Goal: Task Accomplishment & Management: Use online tool/utility

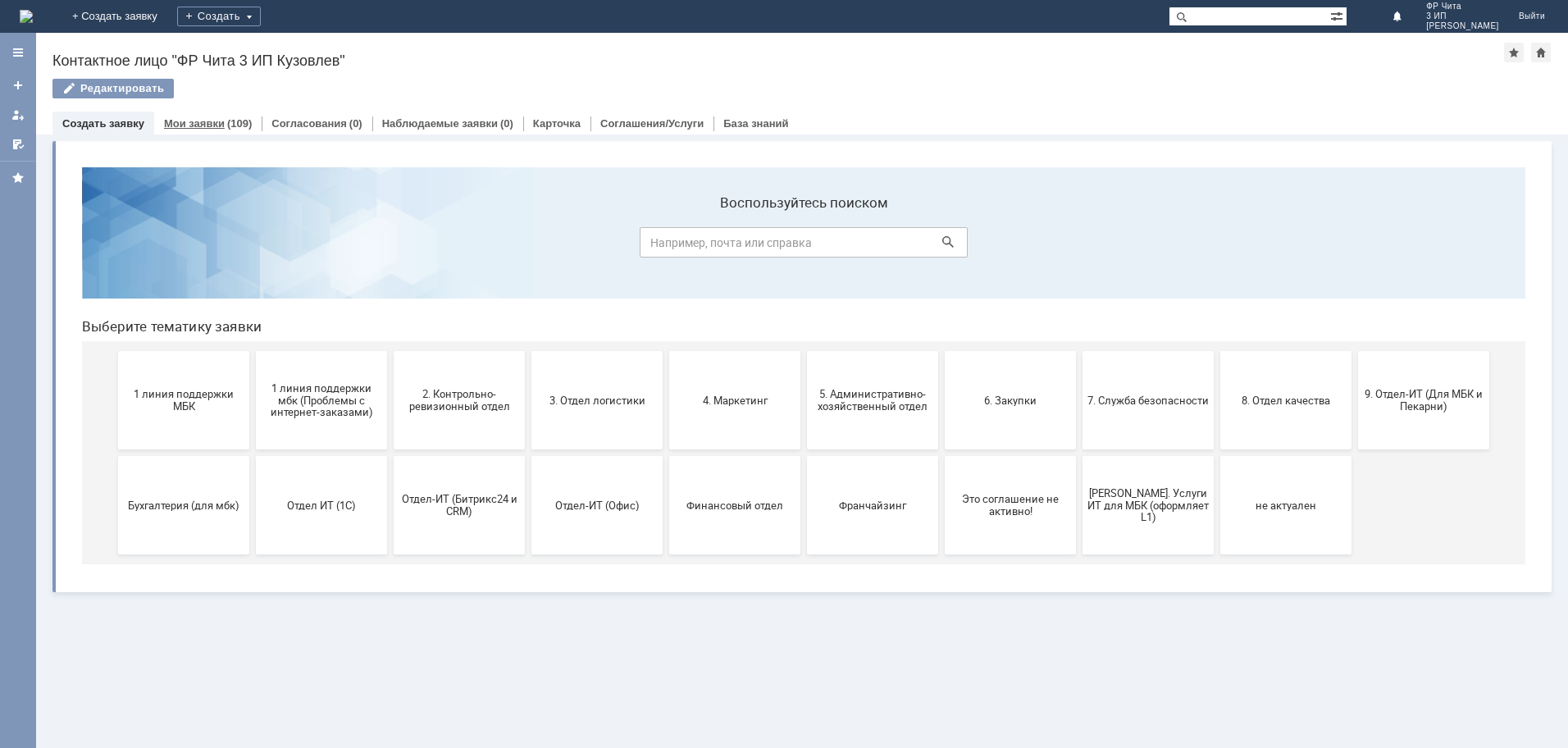
click at [185, 123] on link "Мои заявки" at bounding box center [194, 123] width 61 height 12
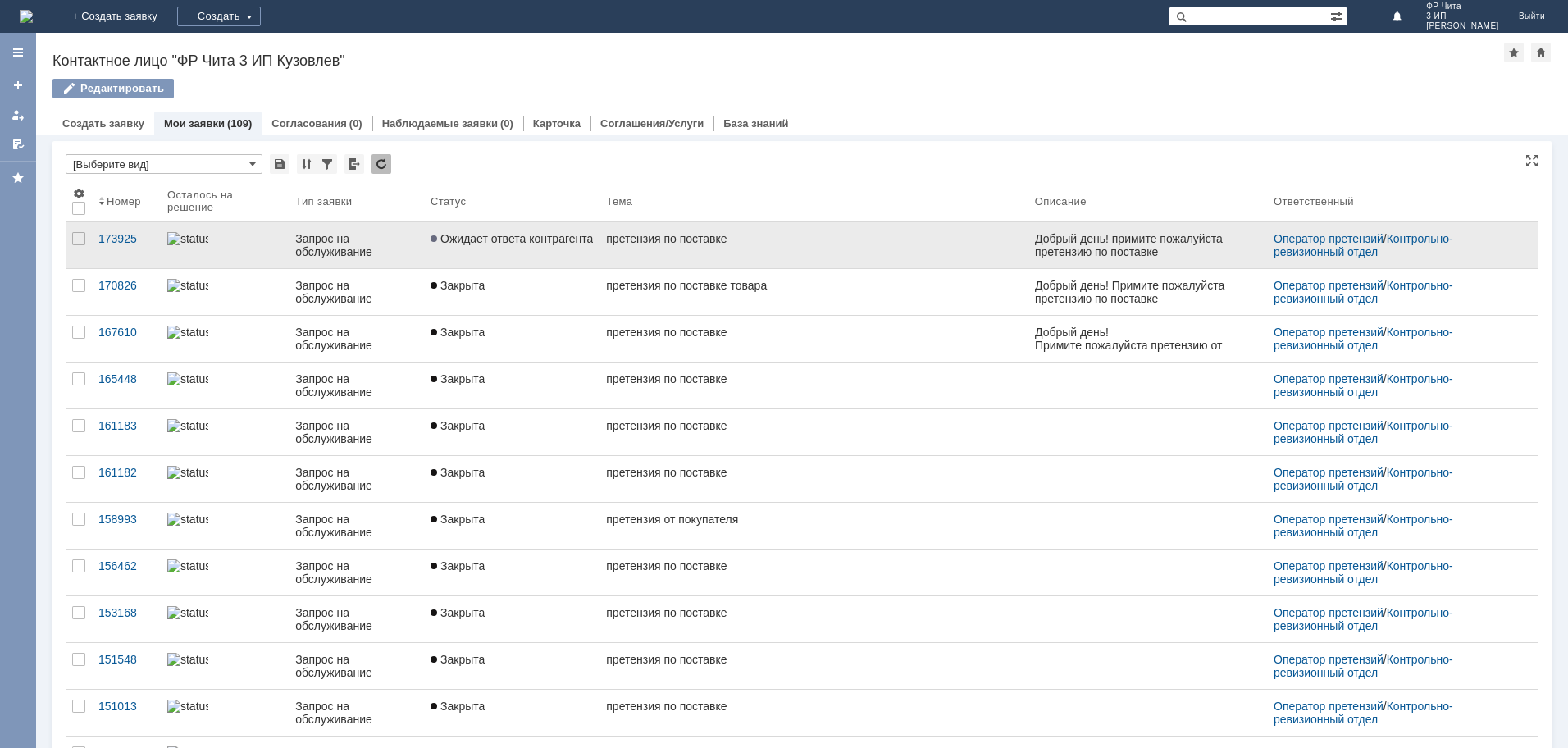
click at [637, 240] on div "претензия по поставке" at bounding box center [814, 239] width 416 height 13
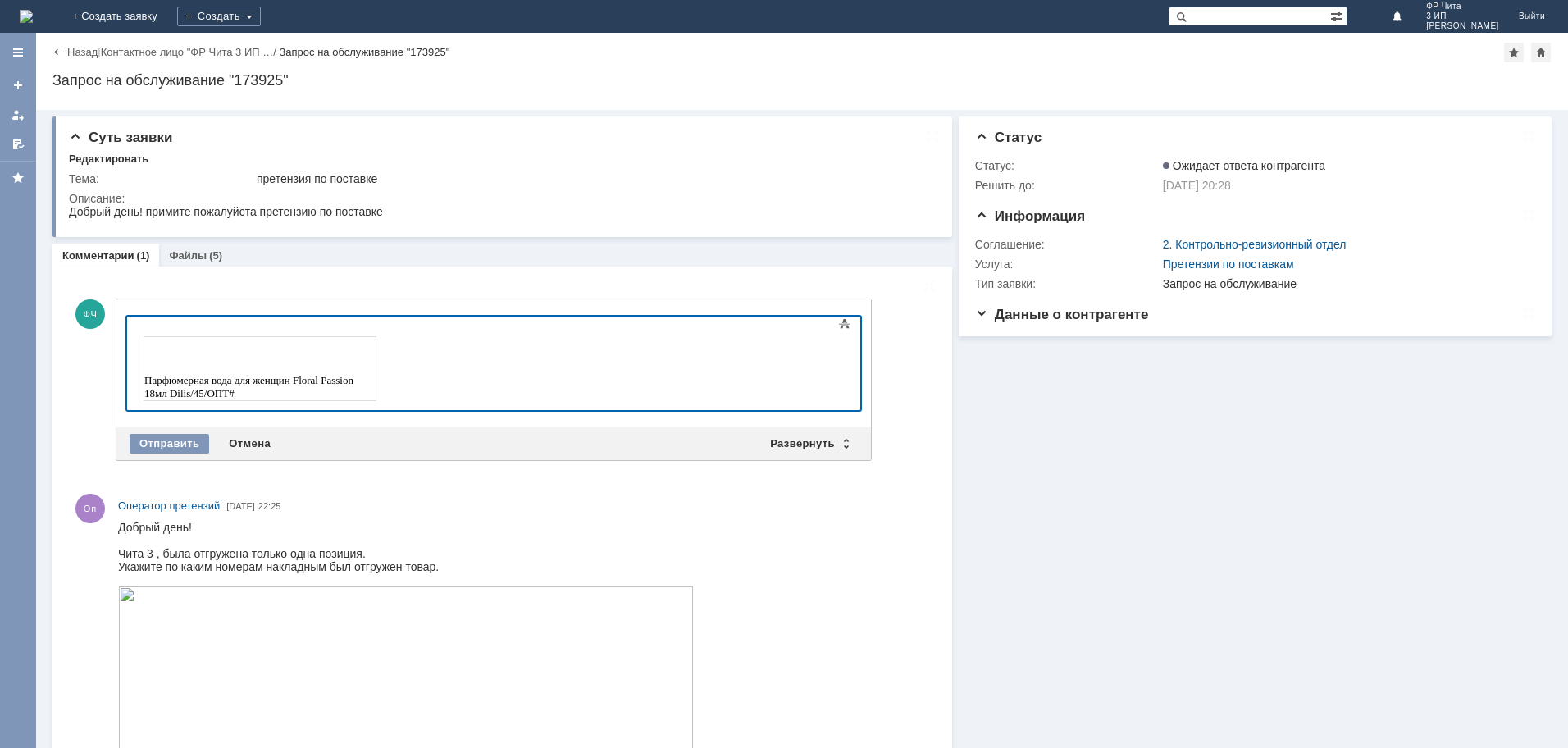
click at [377, 388] on td "Парфюмерная вода для женщин Floral Passion 18мл Dilis/45/ОПТ#" at bounding box center [261, 368] width 232 height 64
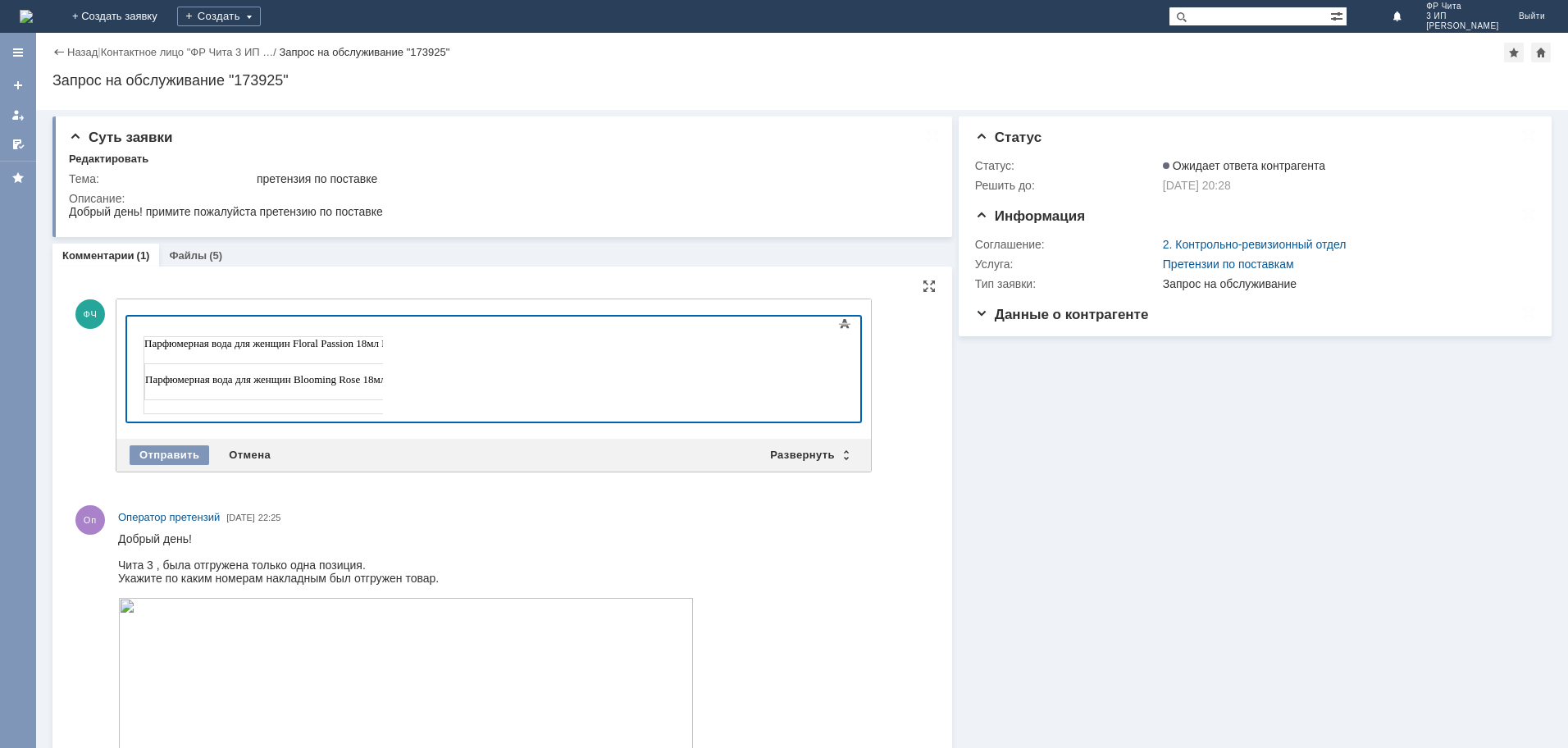
click at [162, 353] on div "Парфюмерная вода для женщин Blooming Rose 18мл Dilis/45/ОПТ# Накладная КАФЗ-000…" at bounding box center [380, 375] width 472 height 50
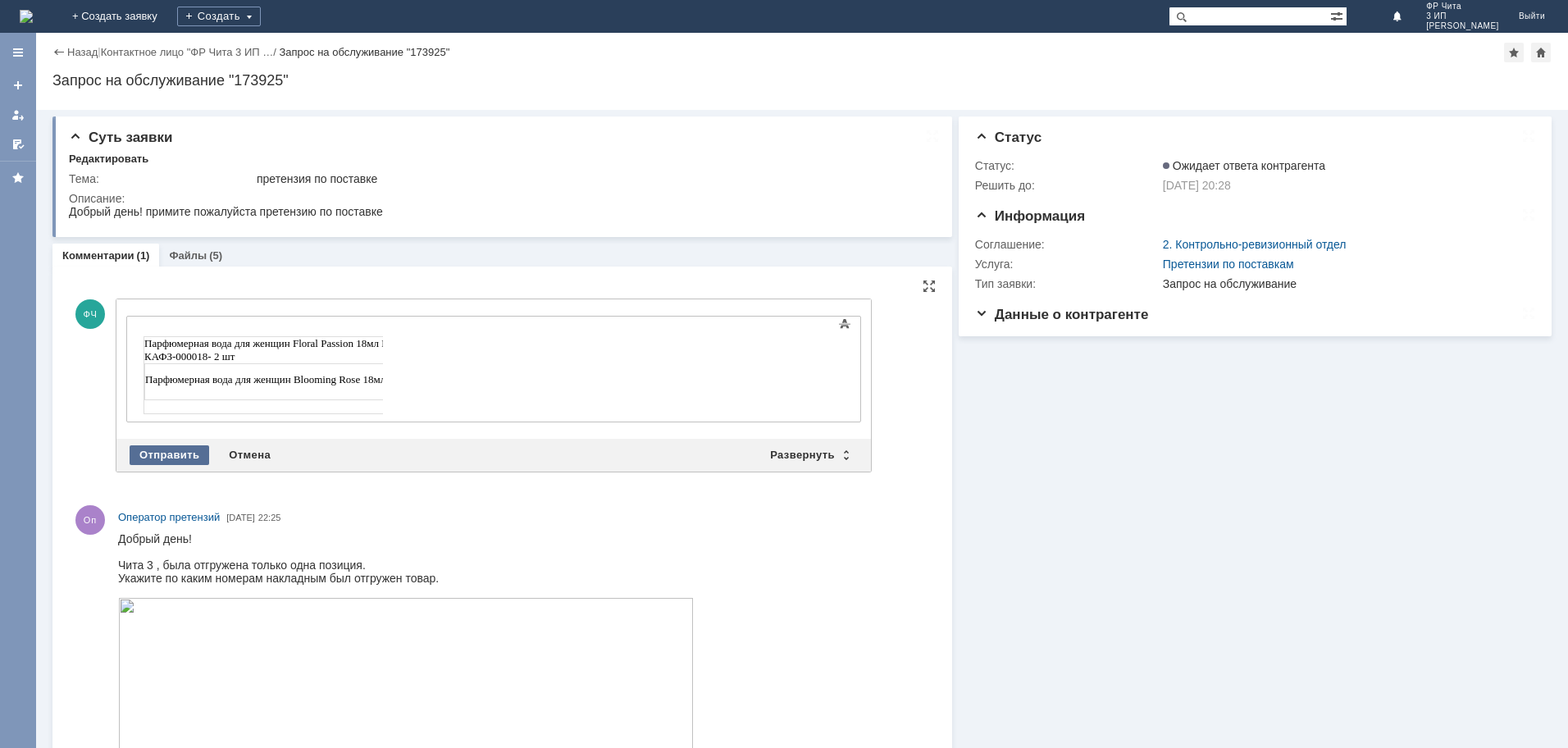
click at [178, 454] on div "Отправить" at bounding box center [169, 455] width 80 height 20
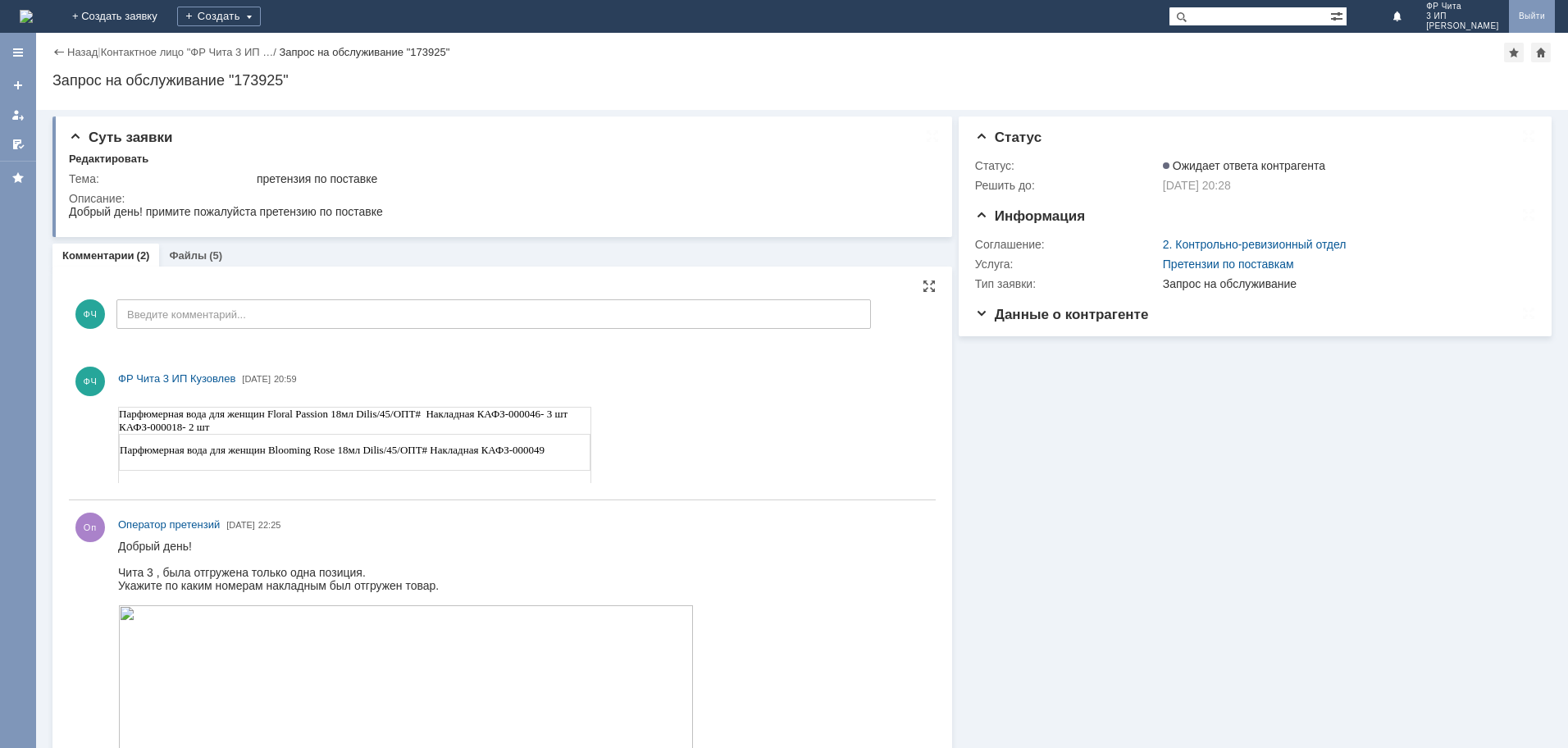
click at [1538, 15] on link "Выйти" at bounding box center [1531, 17] width 46 height 33
